Goal: Check status: Check status

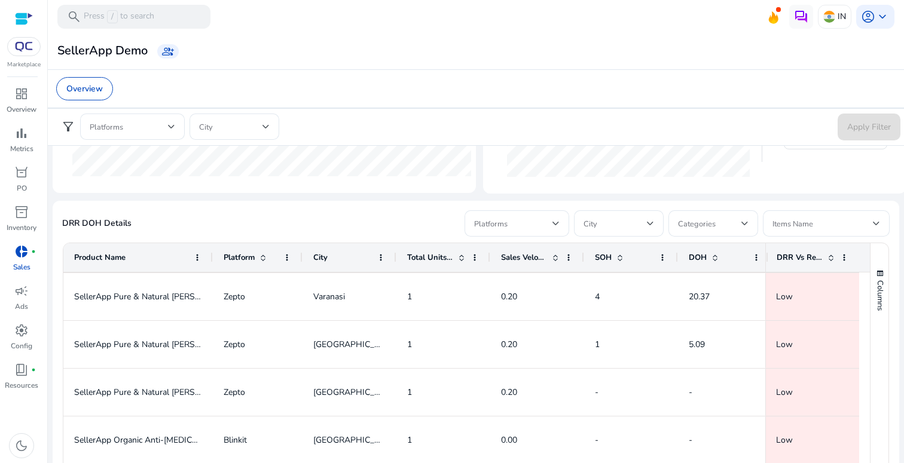
scroll to position [601, 0]
click at [523, 256] on span "Sales Velocity" at bounding box center [524, 256] width 46 height 11
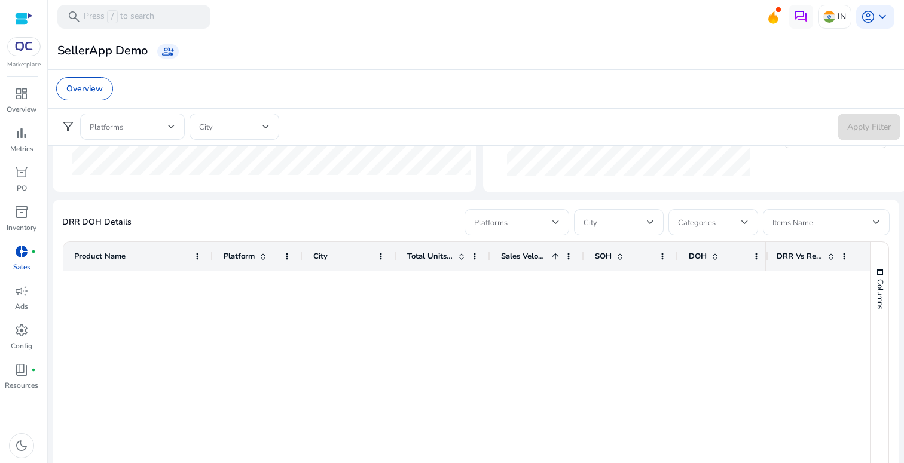
scroll to position [0, 0]
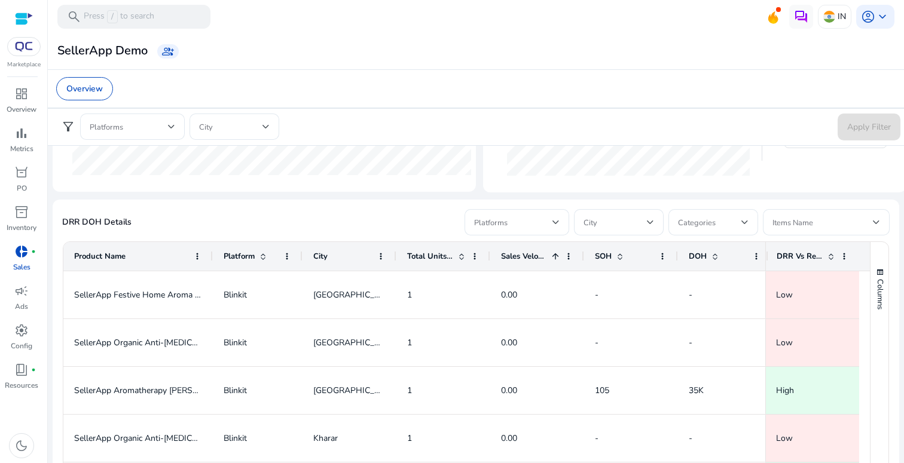
click at [523, 256] on span "Sales Velocity" at bounding box center [524, 256] width 46 height 11
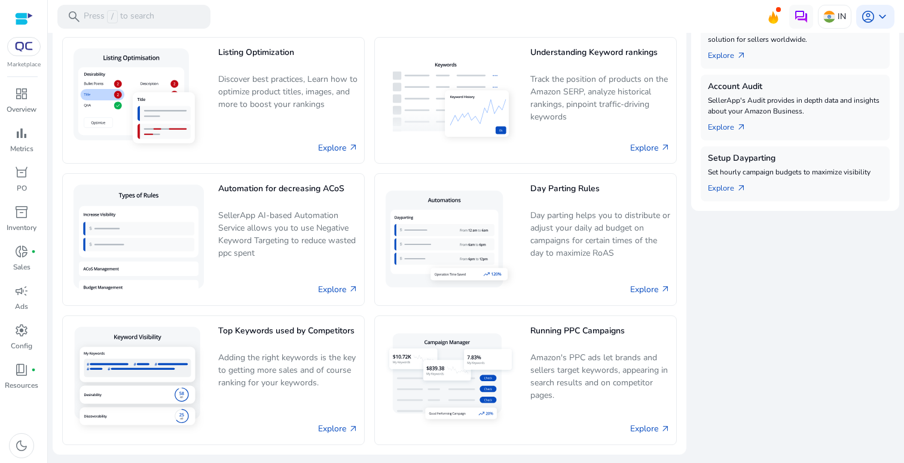
scroll to position [425, 0]
